Goal: Information Seeking & Learning: Learn about a topic

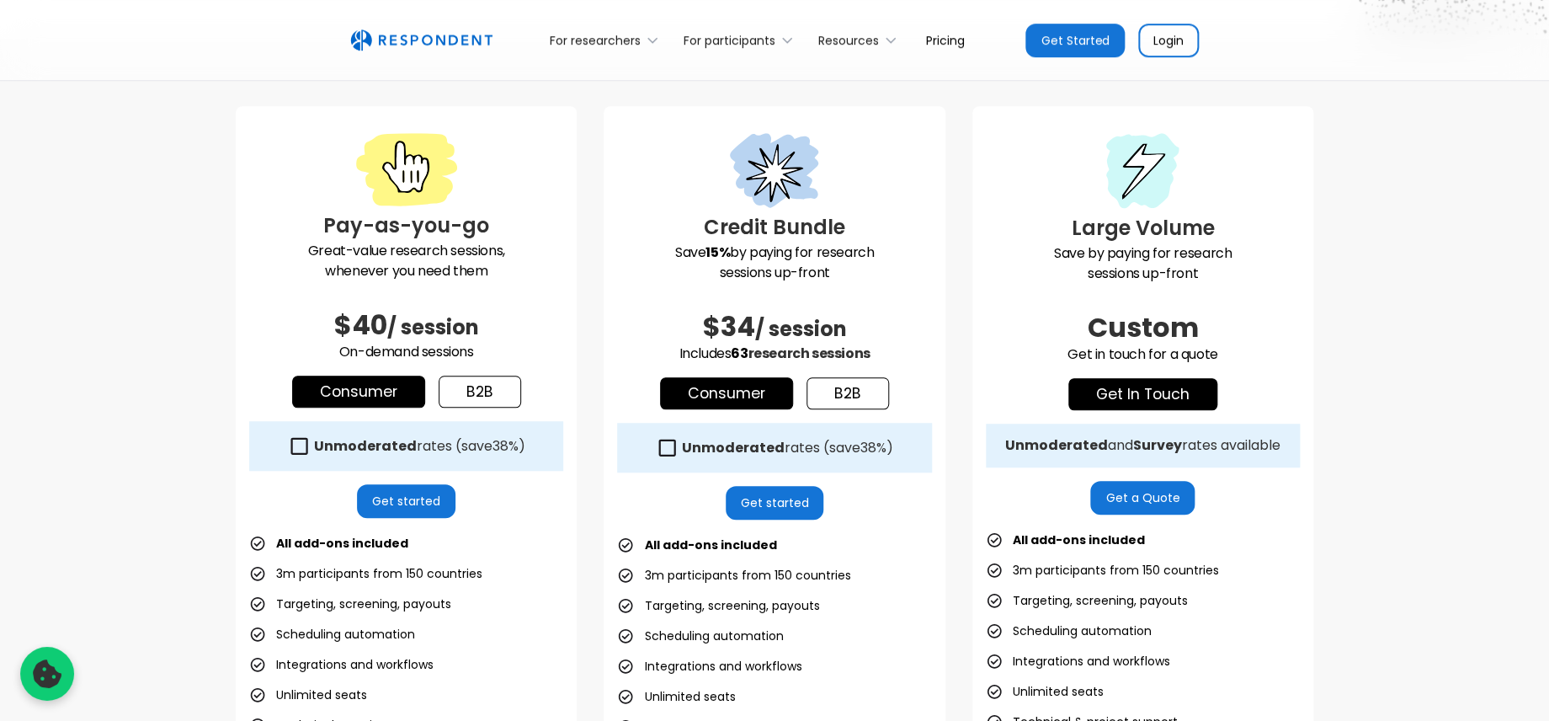
scroll to position [431, 0]
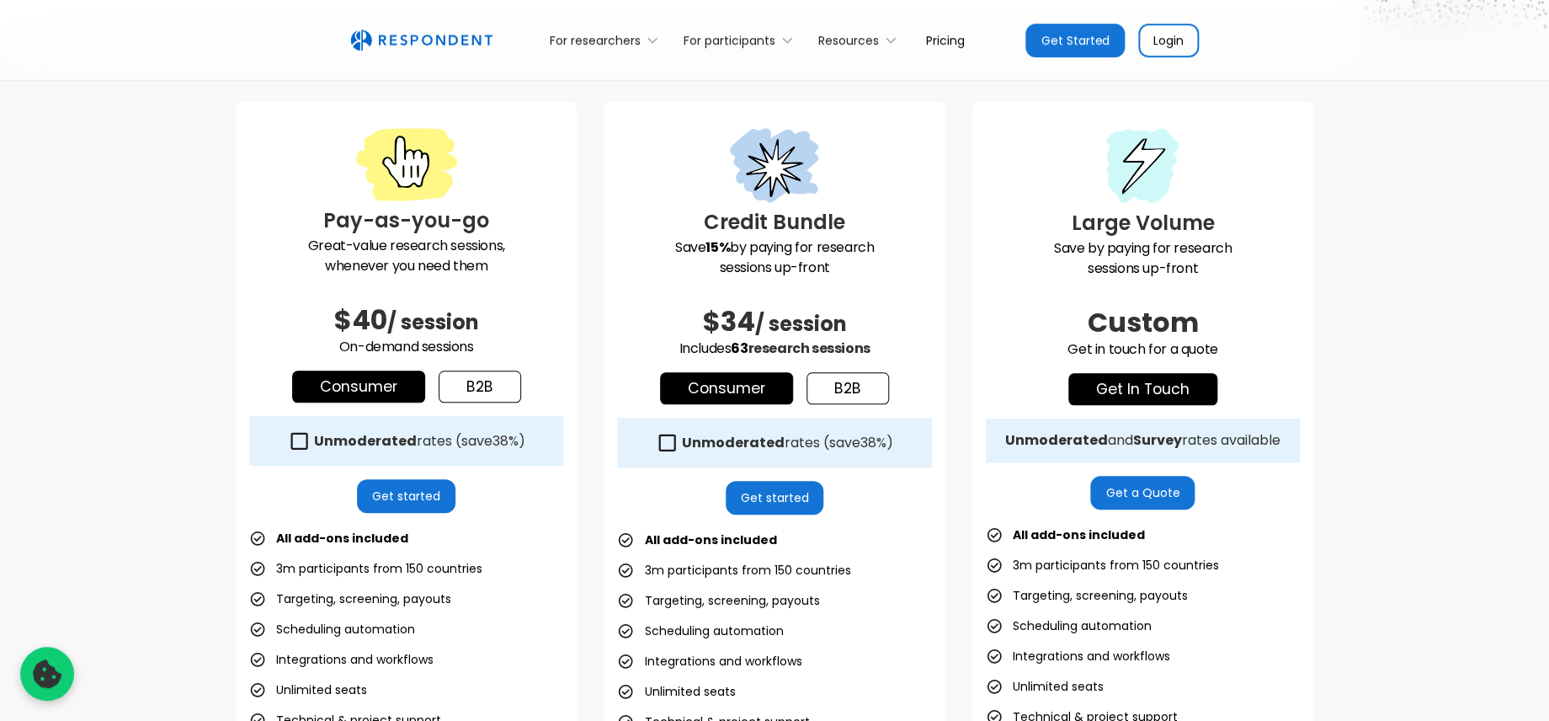
click at [415, 439] on div "Unmoderated rates (save 38% )" at bounding box center [419, 441] width 211 height 17
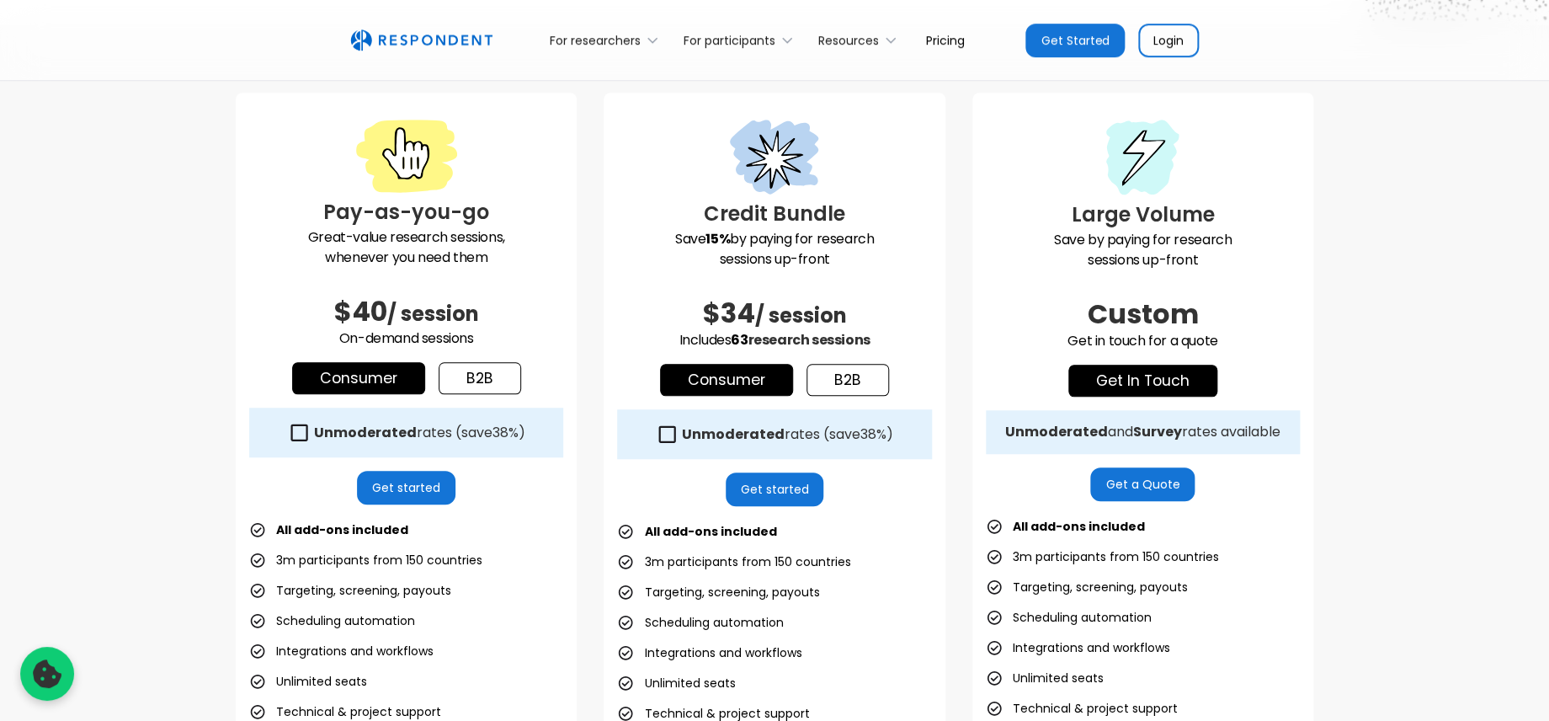
scroll to position [444, 0]
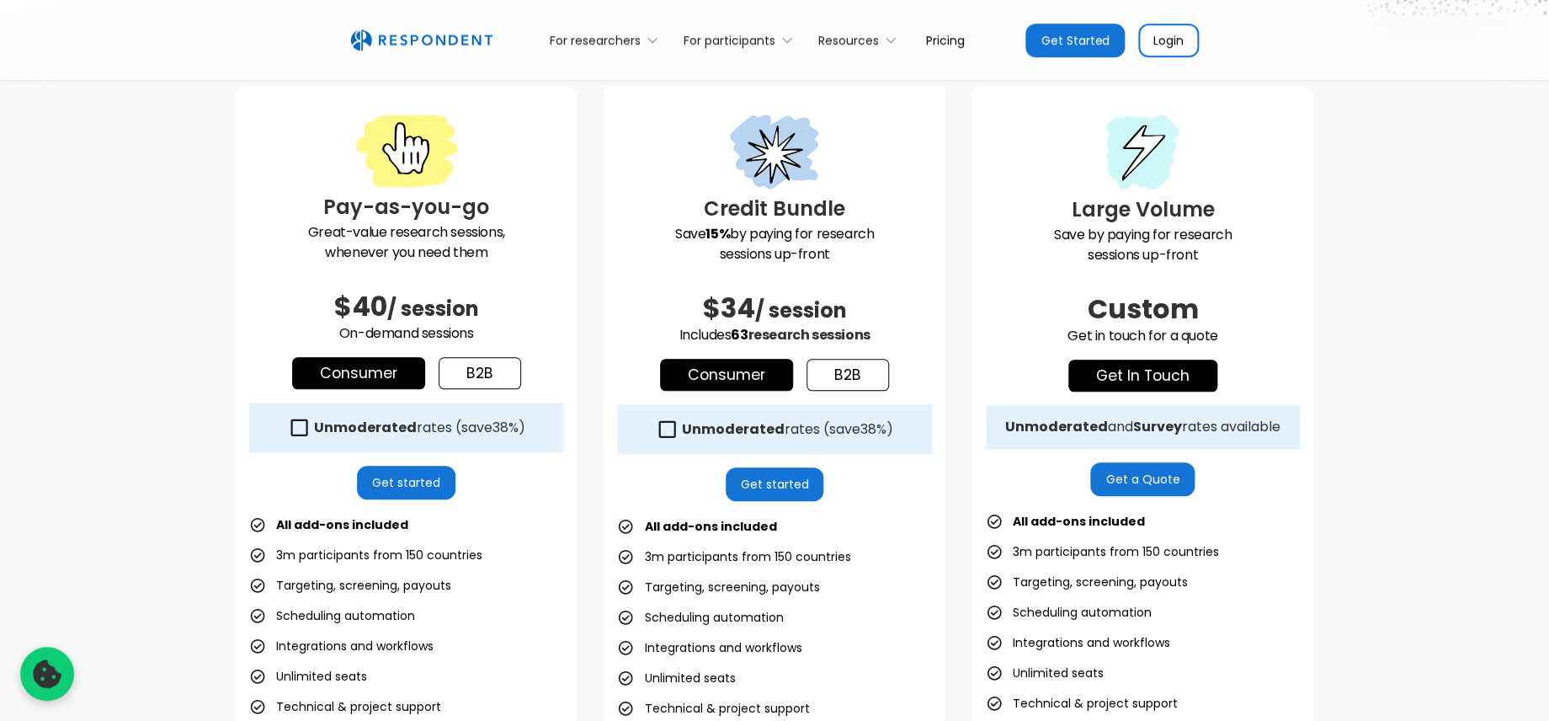
click at [471, 371] on link "b2b" at bounding box center [480, 373] width 82 height 32
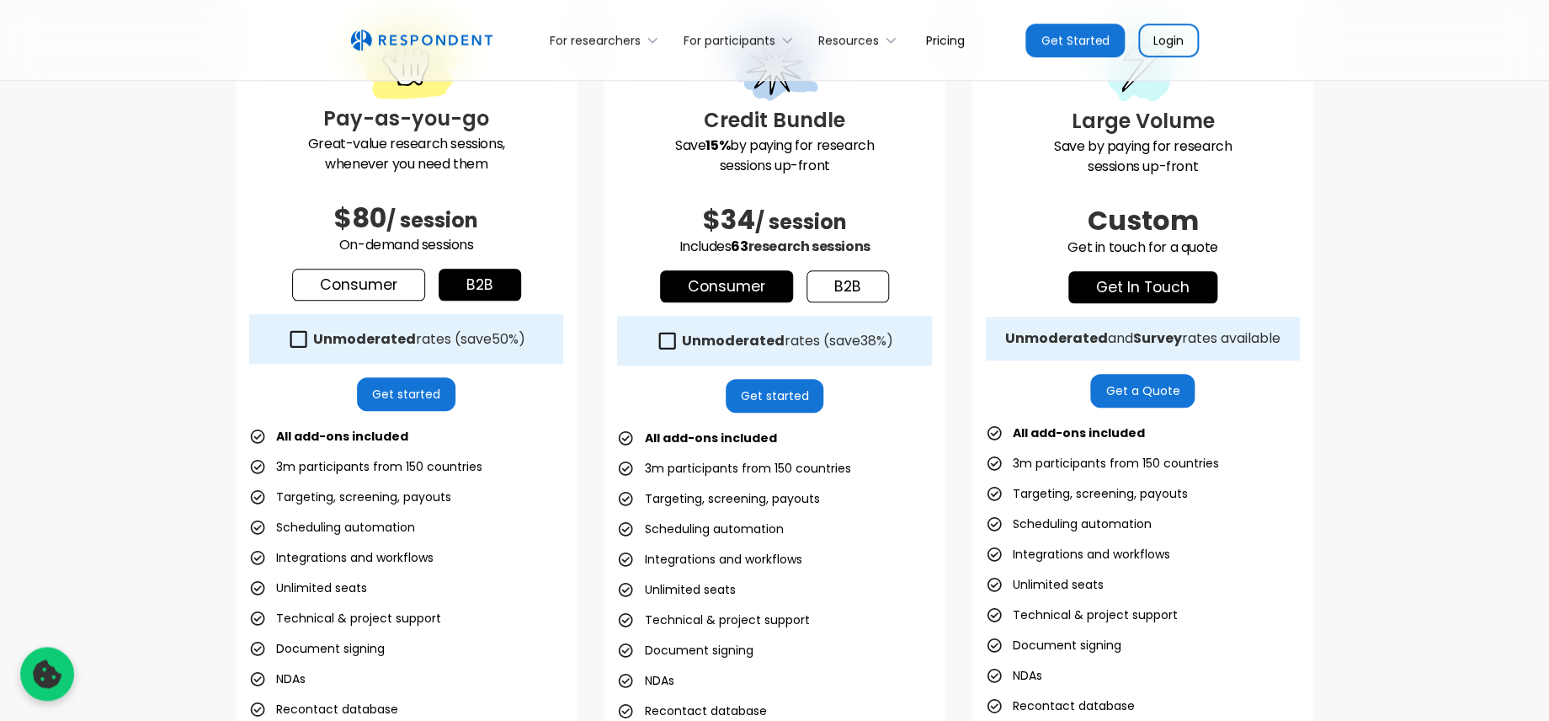
scroll to position [539, 0]
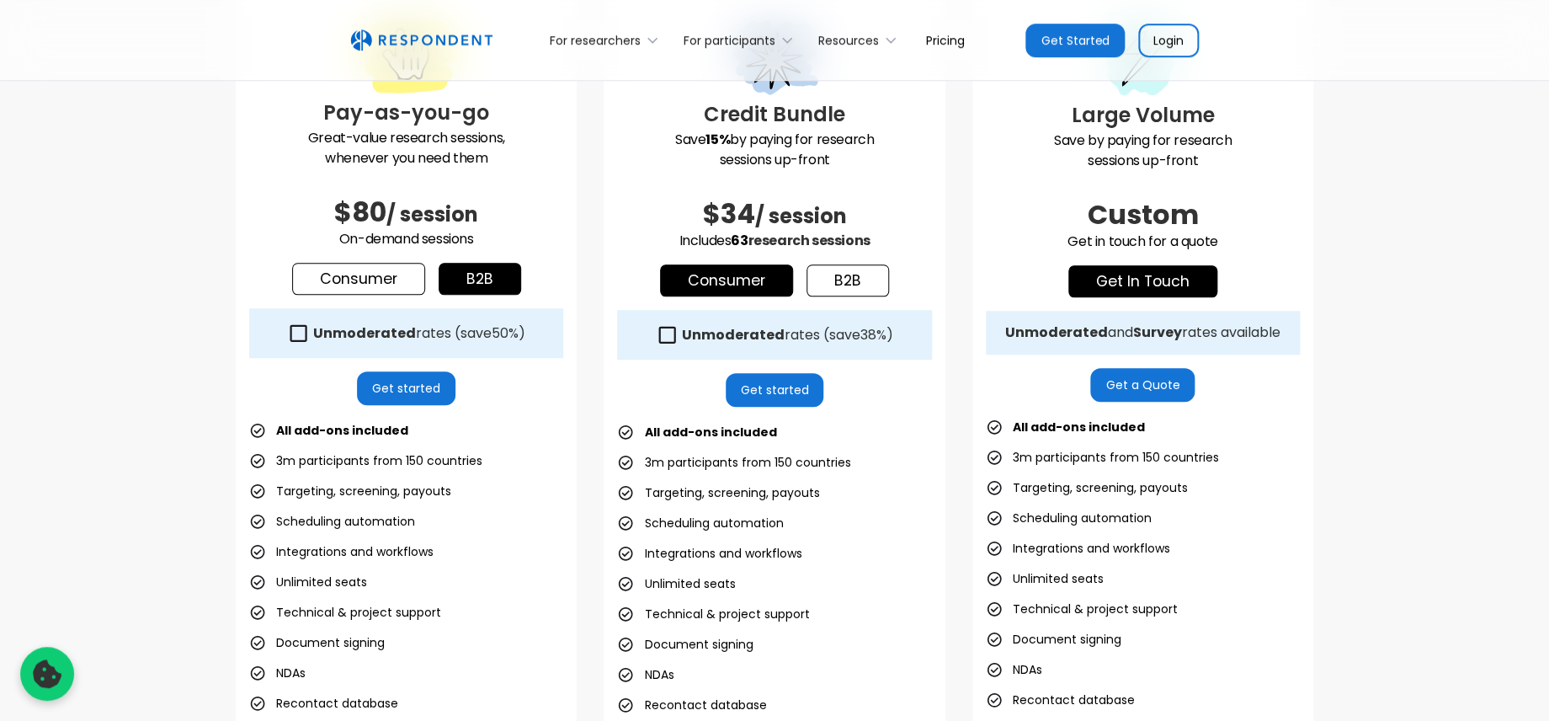
click at [832, 278] on link "b2b" at bounding box center [847, 280] width 82 height 32
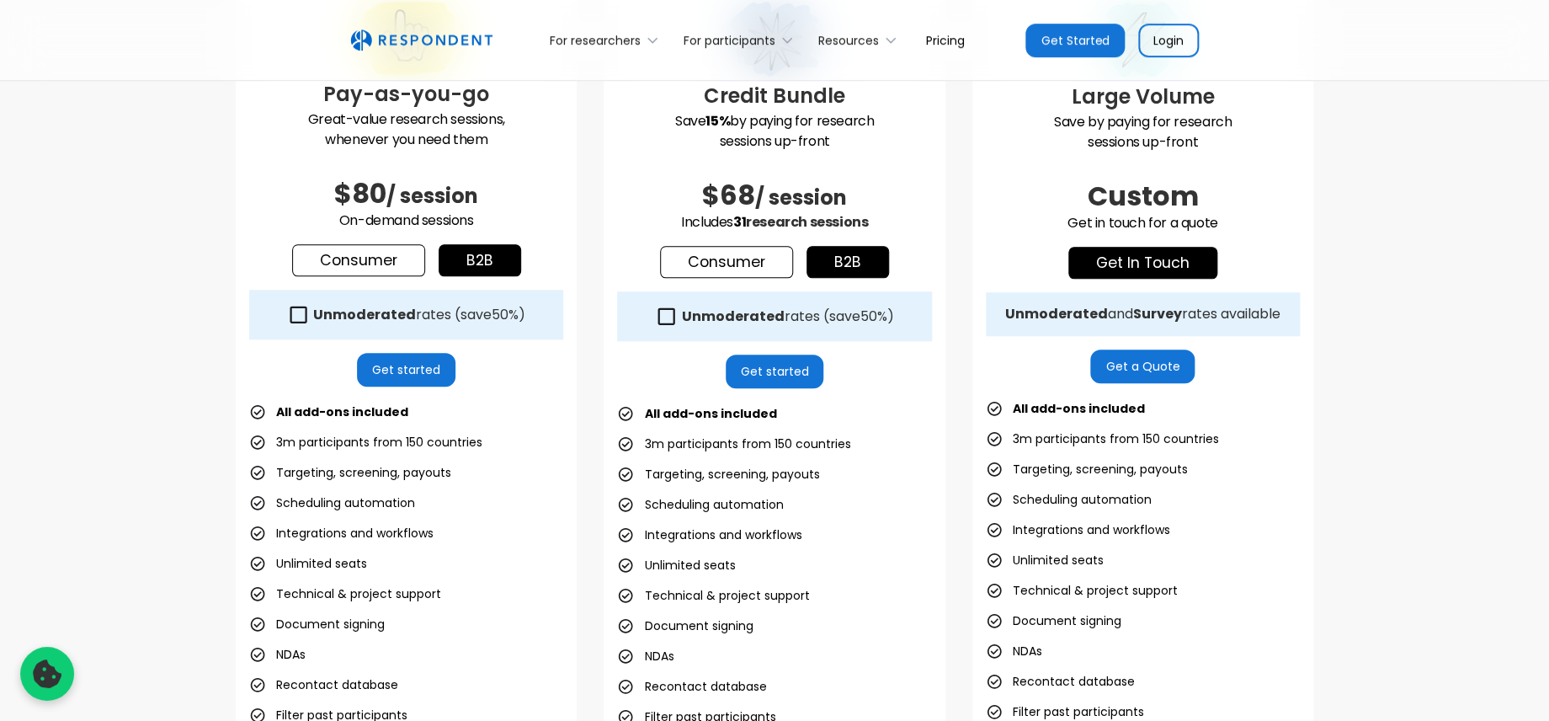
scroll to position [485, 0]
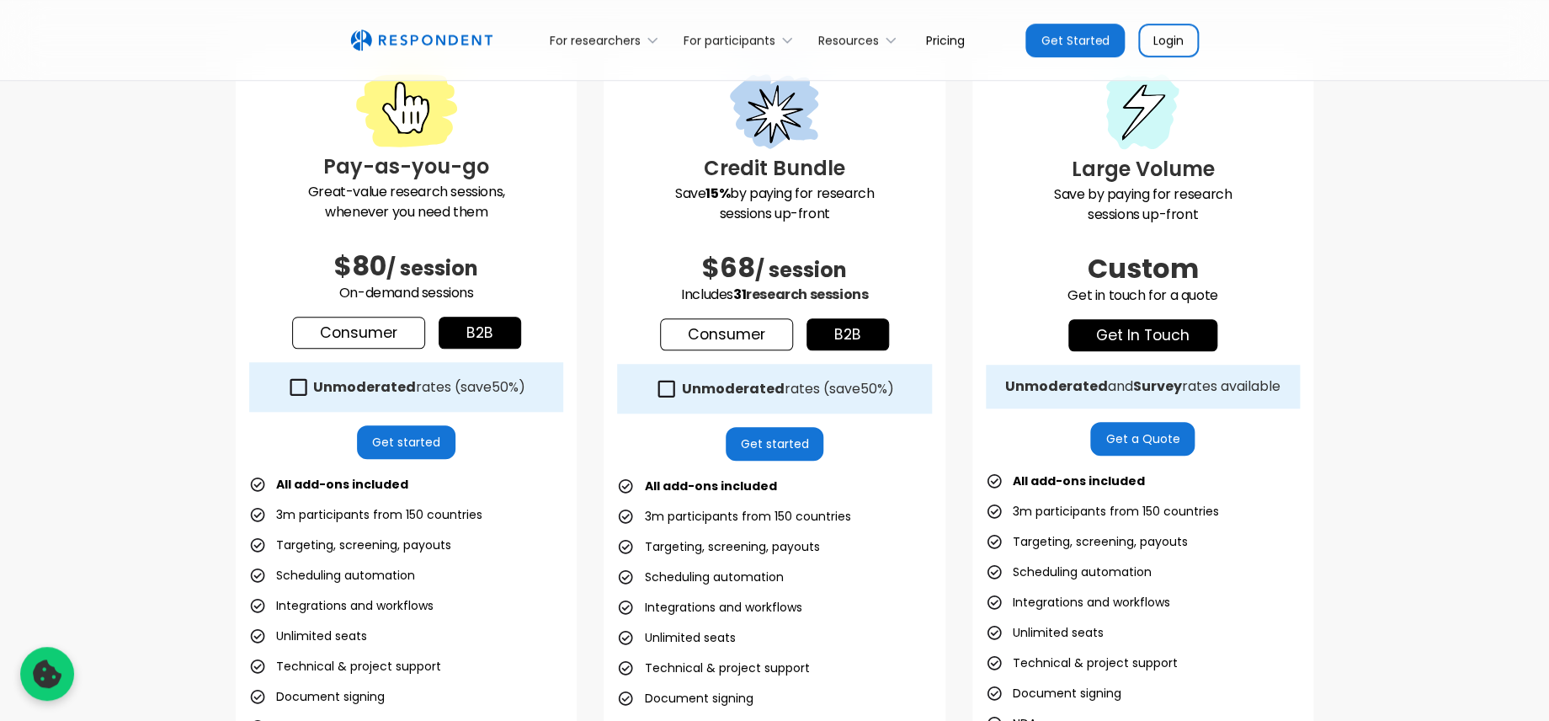
click at [387, 382] on strong "Unmoderated" at bounding box center [364, 386] width 103 height 19
click at [375, 387] on strong "Unmoderated" at bounding box center [364, 386] width 103 height 19
click at [375, 386] on strong "Unmoderated" at bounding box center [364, 386] width 103 height 19
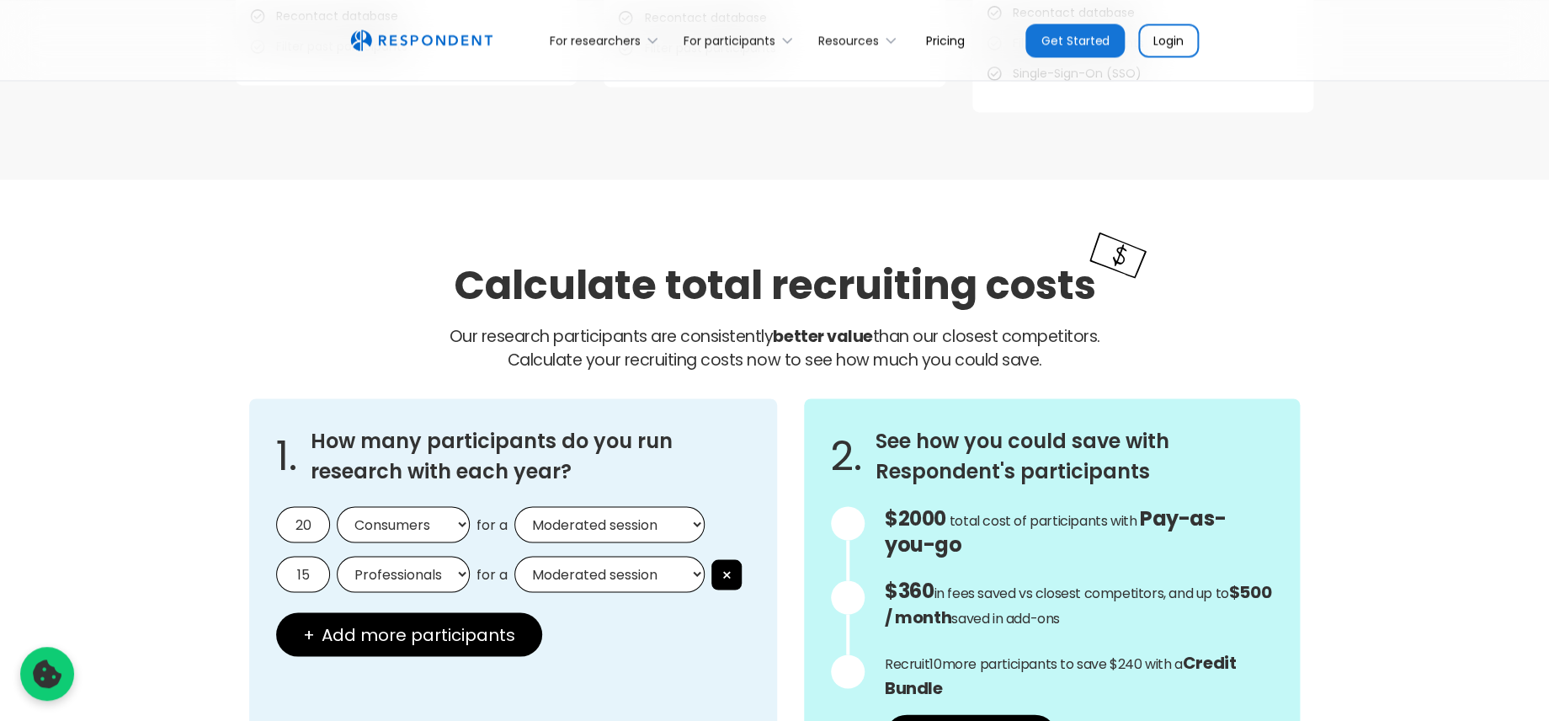
scroll to position [1360, 0]
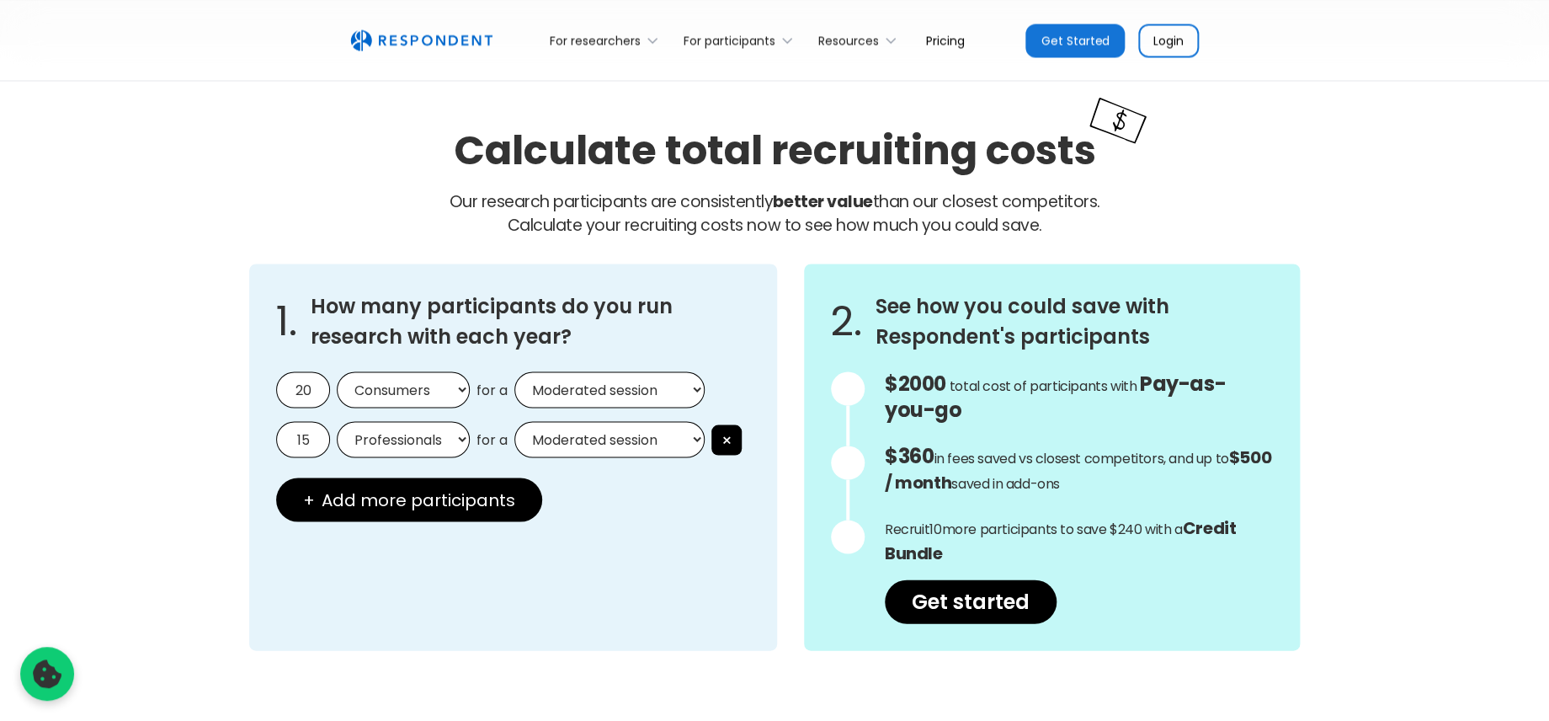
click at [315, 386] on input "20" at bounding box center [303, 389] width 54 height 36
click at [316, 432] on input "15" at bounding box center [303, 439] width 54 height 36
type input "5"
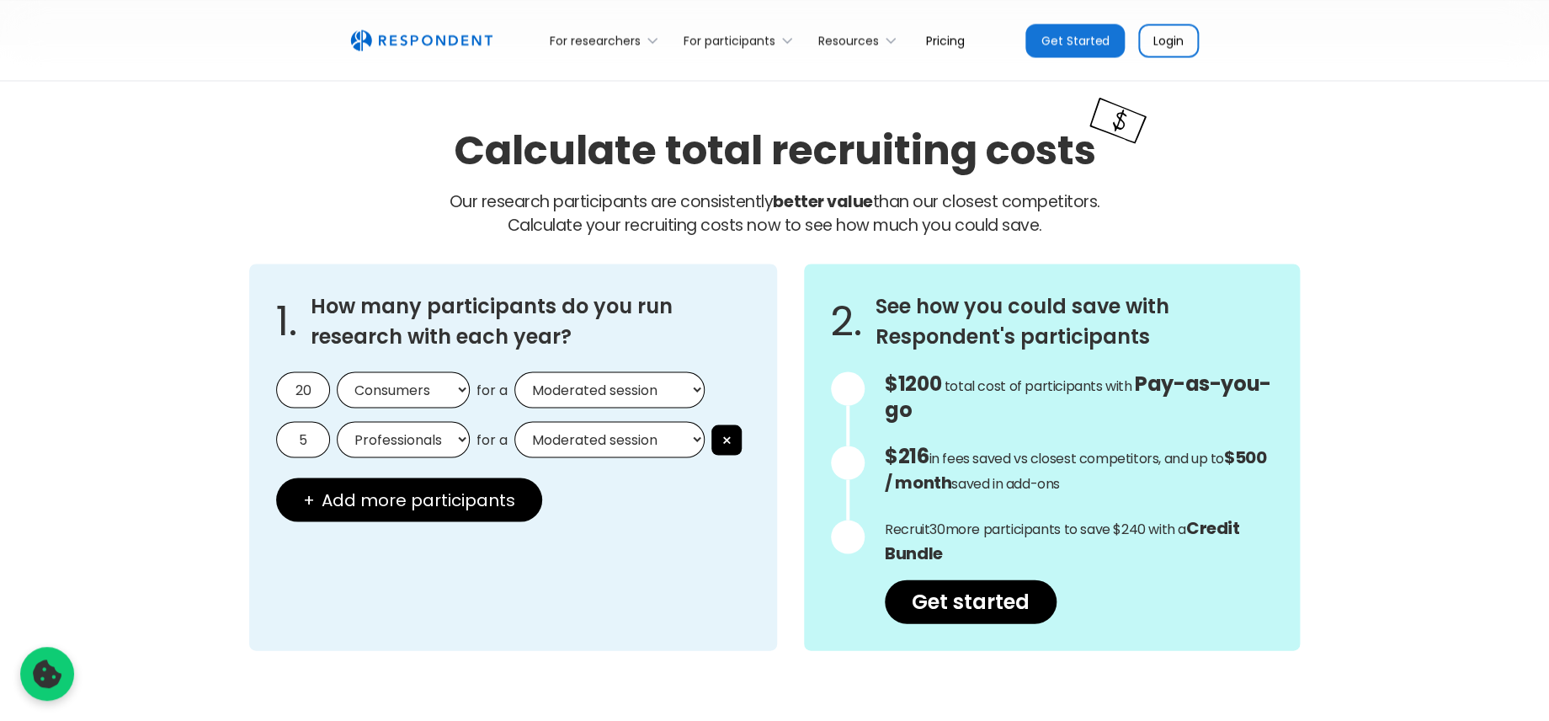
click option "Professionals" at bounding box center [0, 0] width 0 height 0
select select "unmoderated"
click option "Unmoderated session" at bounding box center [0, 0] width 0 height 0
click at [322, 390] on input "20" at bounding box center [303, 389] width 54 height 36
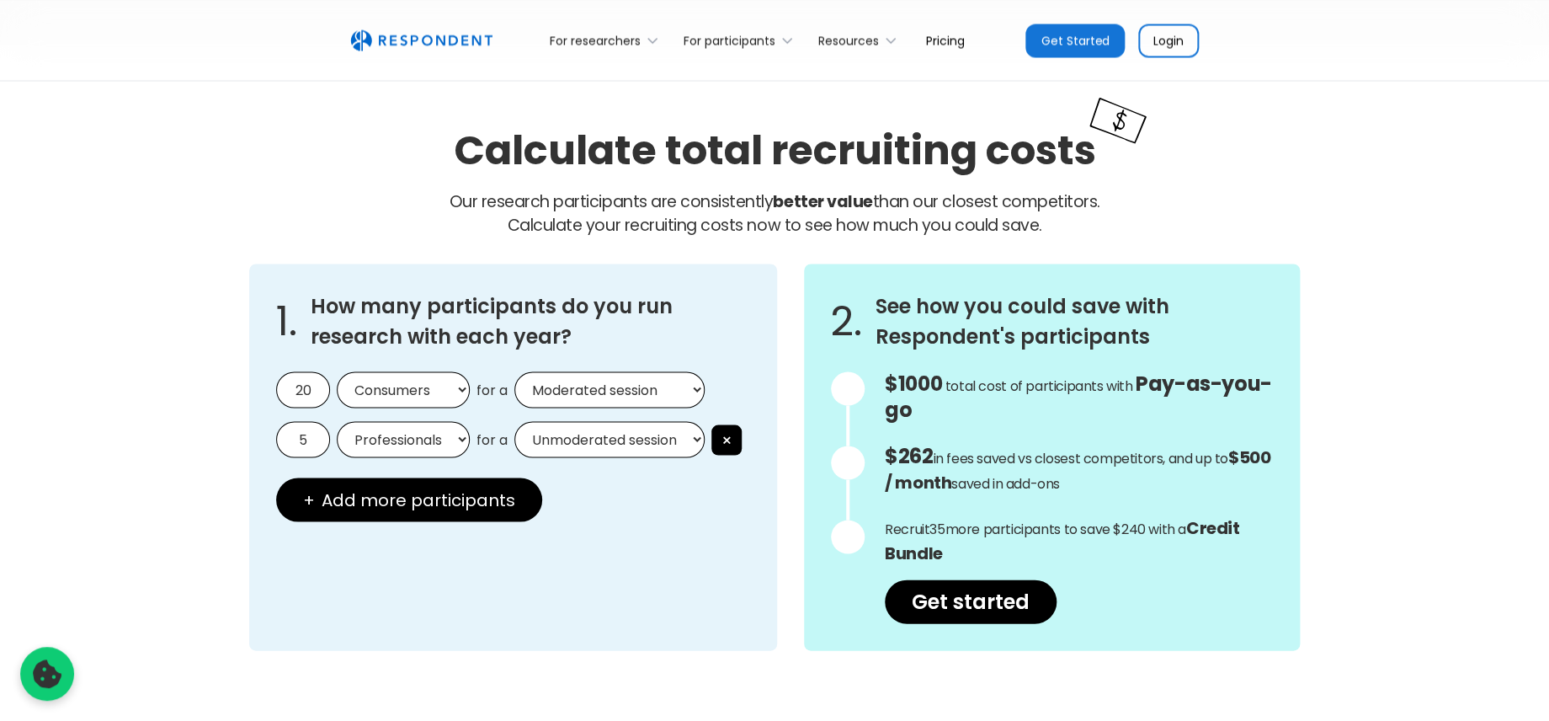
type input "2"
type input "0"
drag, startPoint x: 647, startPoint y: 527, endPoint x: 593, endPoint y: 520, distance: 55.1
click at [647, 527] on div "1. How many participants do you run research with each year? 0 Consumers Profes…" at bounding box center [513, 456] width 528 height 386
click at [734, 552] on div "1. How many participants do you run research with each year? 0 Consumers Profes…" at bounding box center [513, 456] width 528 height 386
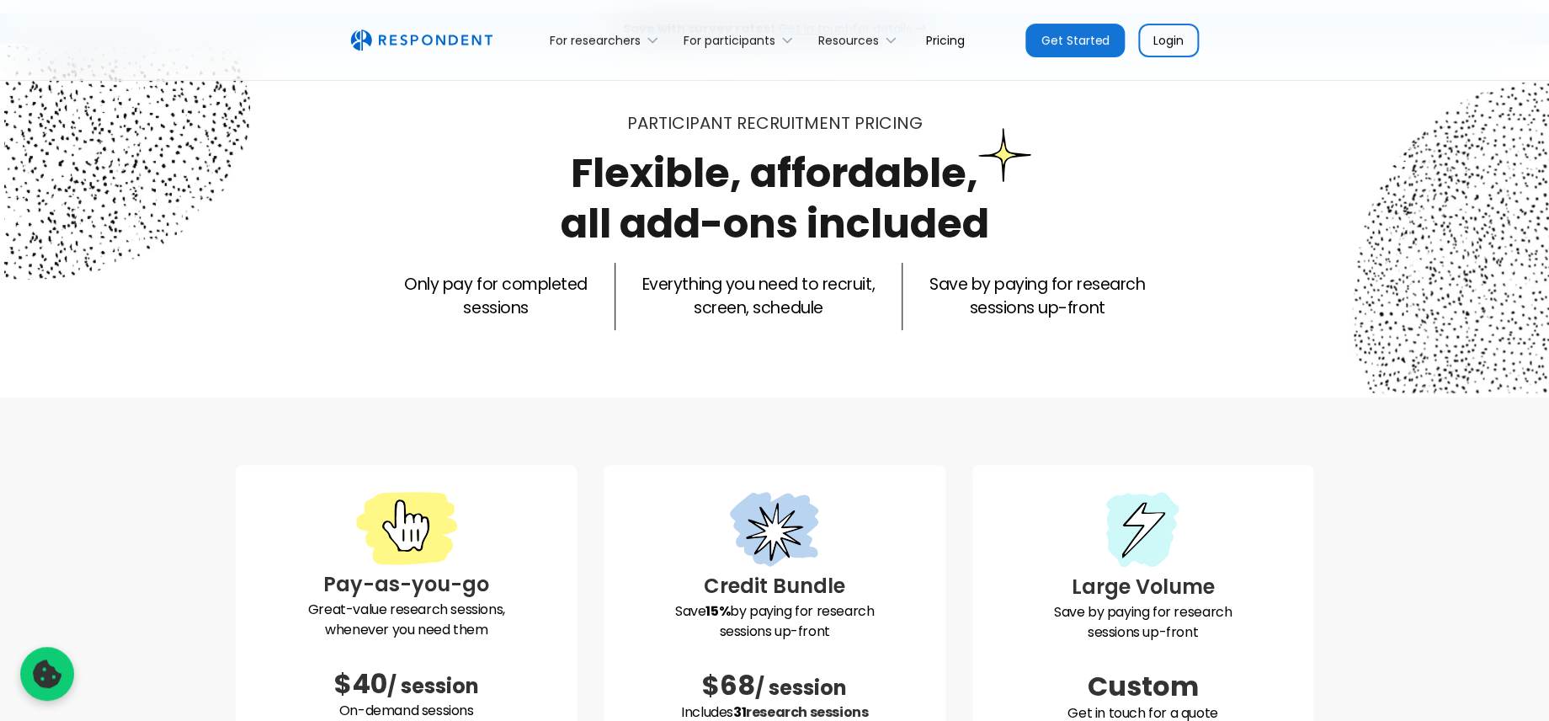
scroll to position [0, 0]
